Goal: Find specific page/section: Find specific page/section

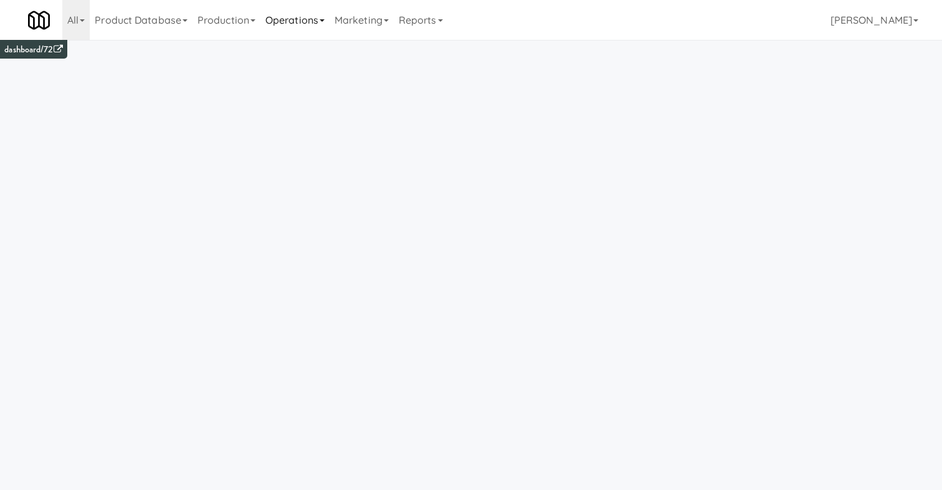
click at [311, 28] on link "Operations" at bounding box center [294, 20] width 69 height 40
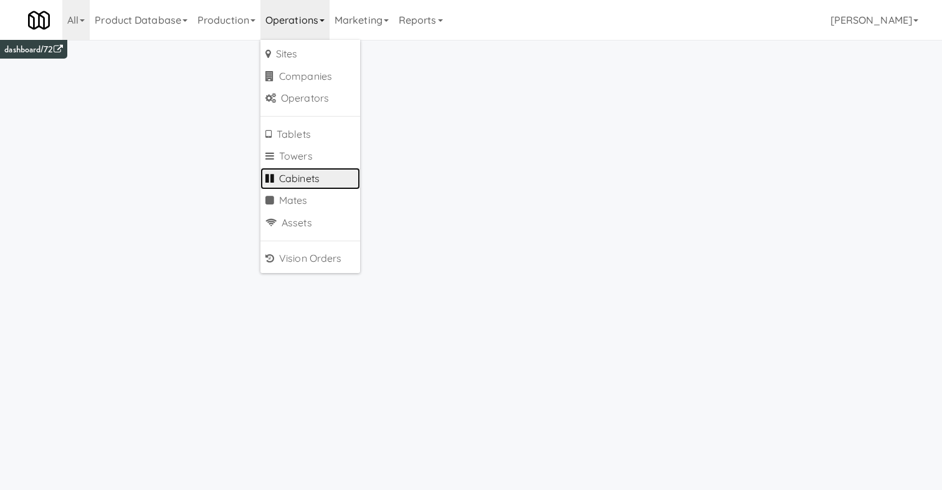
click at [312, 181] on link "Cabinets" at bounding box center [310, 179] width 100 height 22
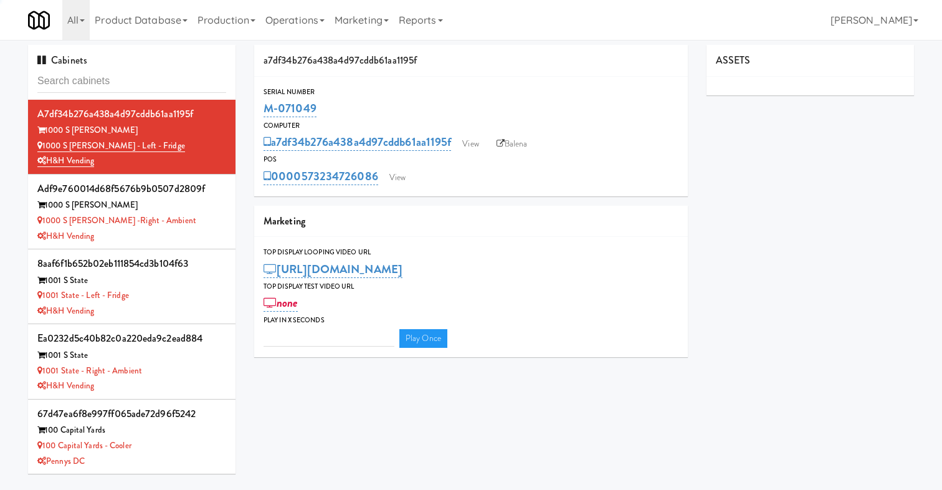
type input "3"
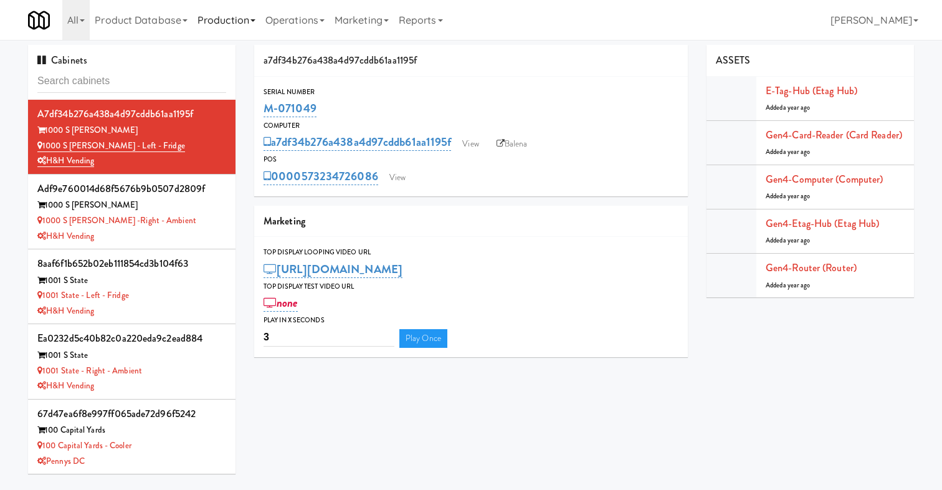
click at [260, 14] on link "Production" at bounding box center [226, 20] width 68 height 40
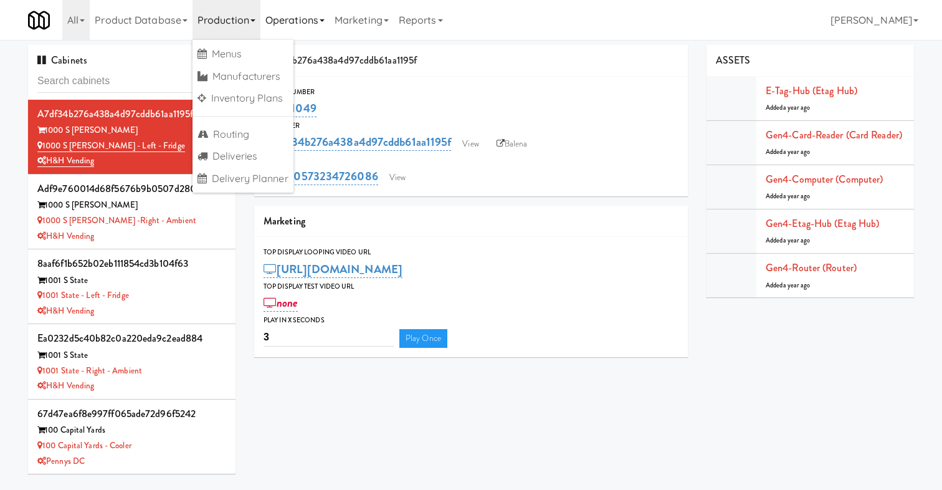
click at [280, 17] on link "Operations" at bounding box center [294, 20] width 69 height 40
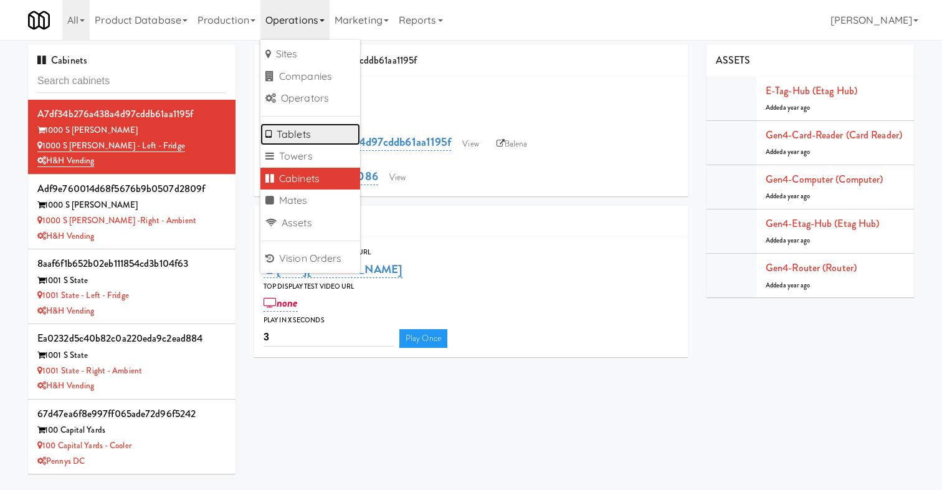
click at [306, 124] on link "Tablets" at bounding box center [310, 134] width 100 height 22
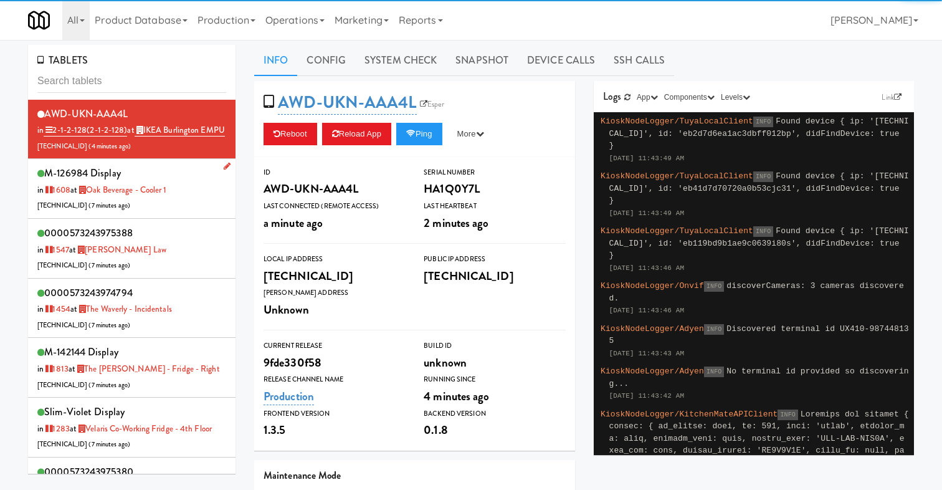
click at [205, 213] on div "M-126984 Display in [DATE] at [GEOGRAPHIC_DATA] - Cooler 1 [TECHNICAL_ID] ( 7 m…" at bounding box center [131, 188] width 189 height 49
